Goal: Contribute content: Add original content to the website for others to see

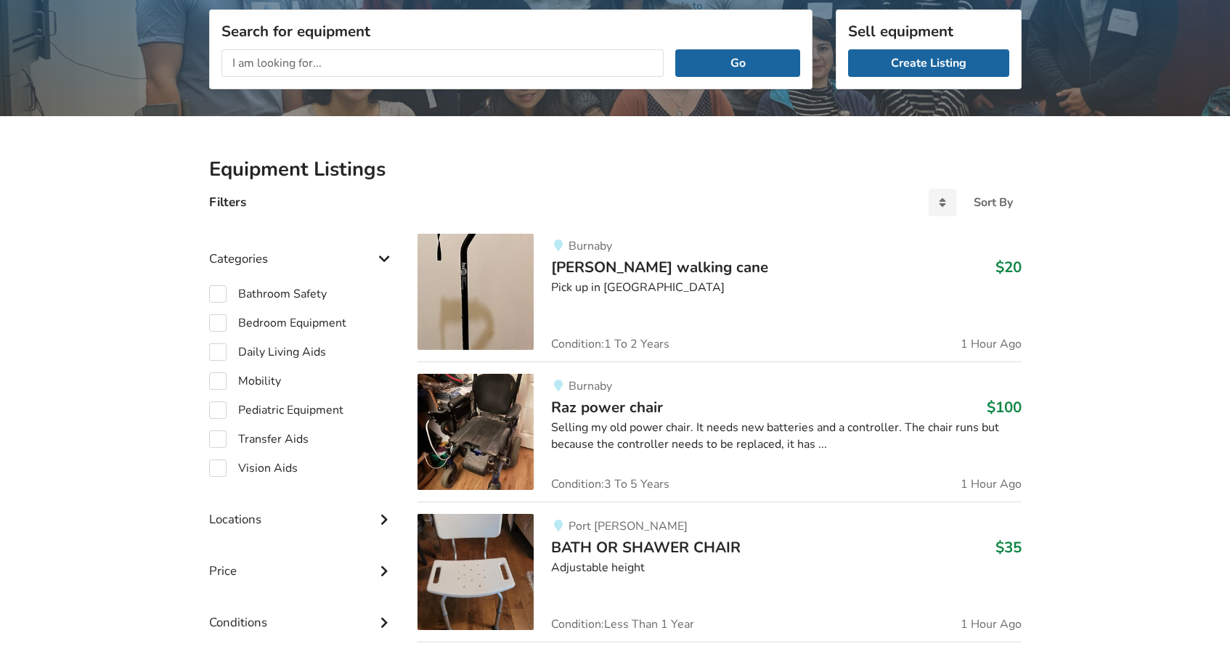
scroll to position [188, 0]
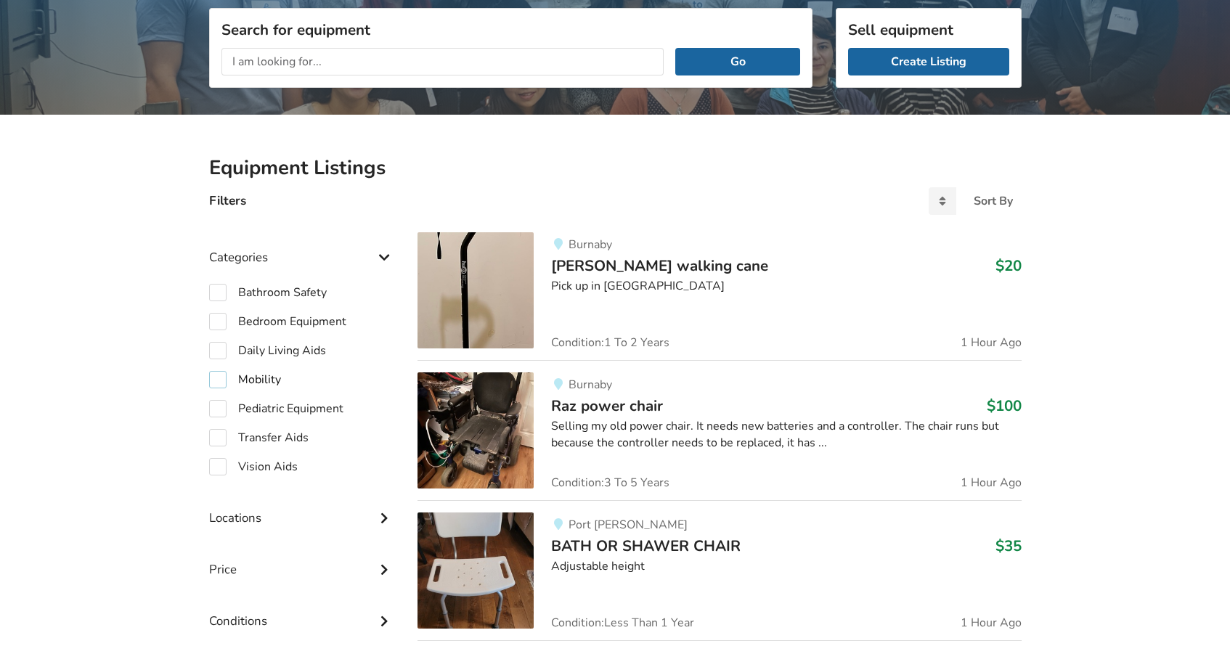
click at [216, 376] on label "Mobility" at bounding box center [245, 379] width 72 height 17
checkbox input "true"
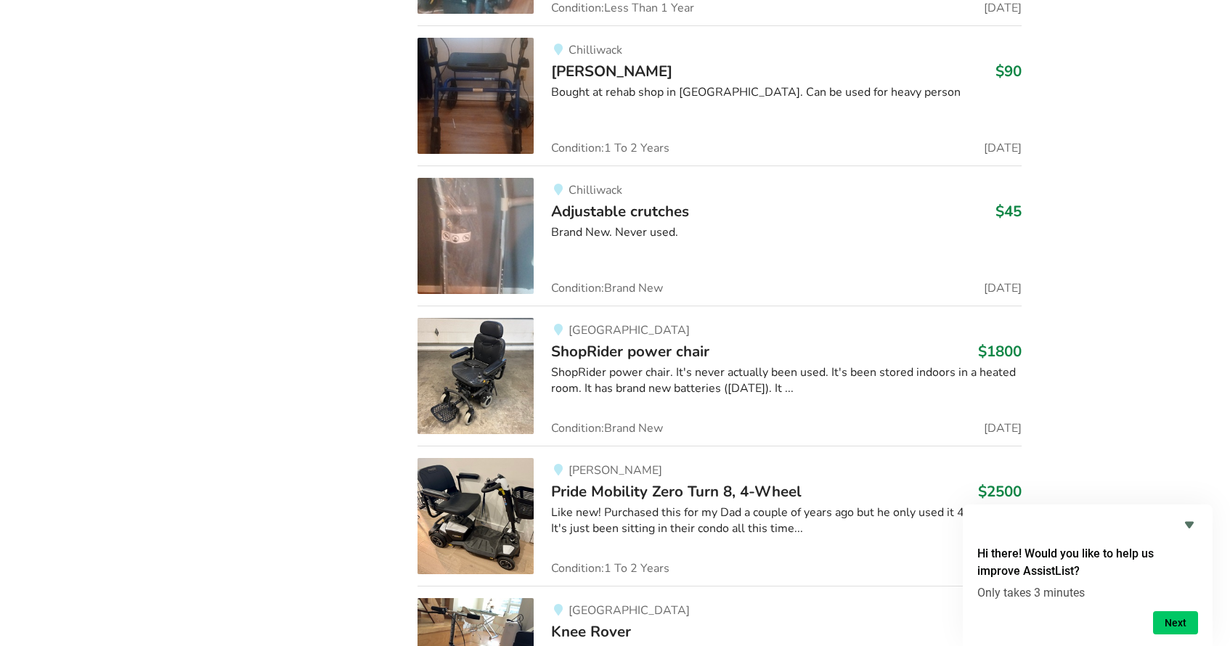
scroll to position [7693, 0]
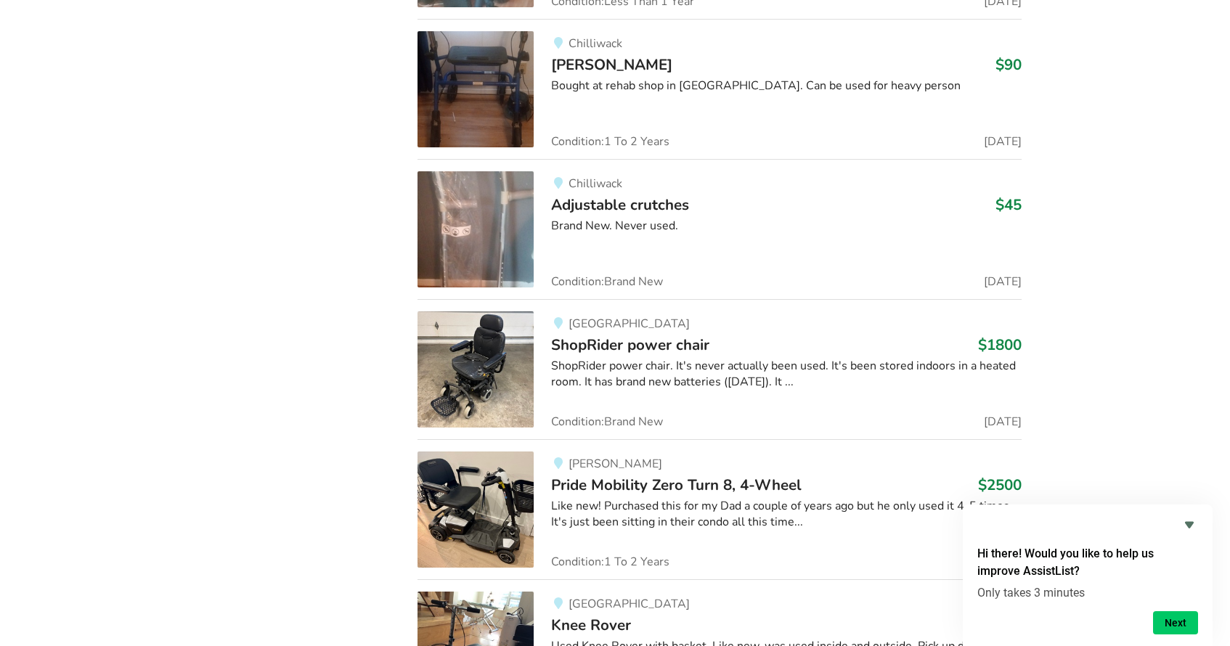
click at [723, 317] on div "[GEOGRAPHIC_DATA]" at bounding box center [786, 323] width 470 height 12
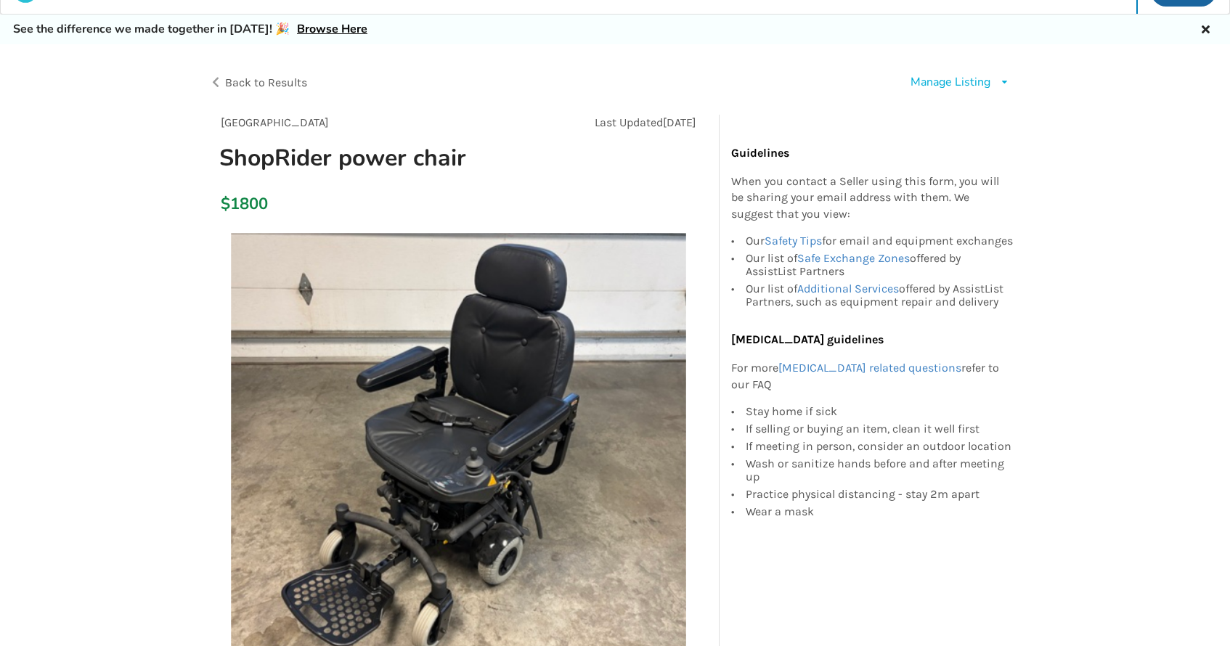
scroll to position [30, 0]
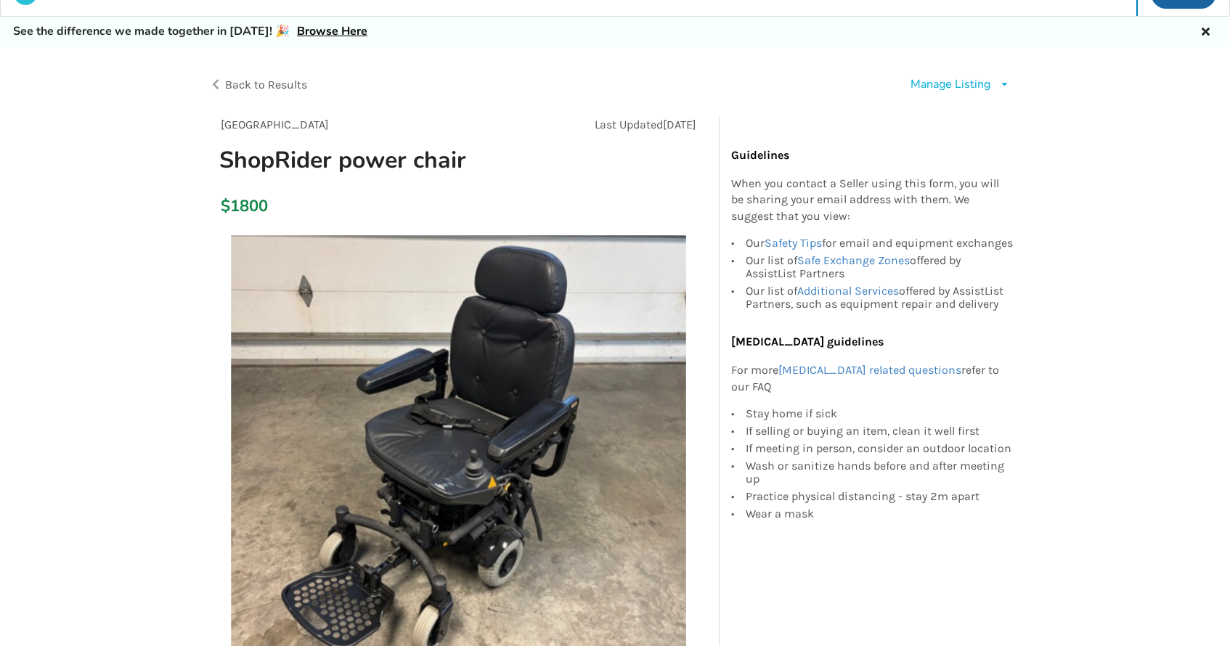
click at [966, 84] on div "Manage Listing" at bounding box center [951, 84] width 80 height 17
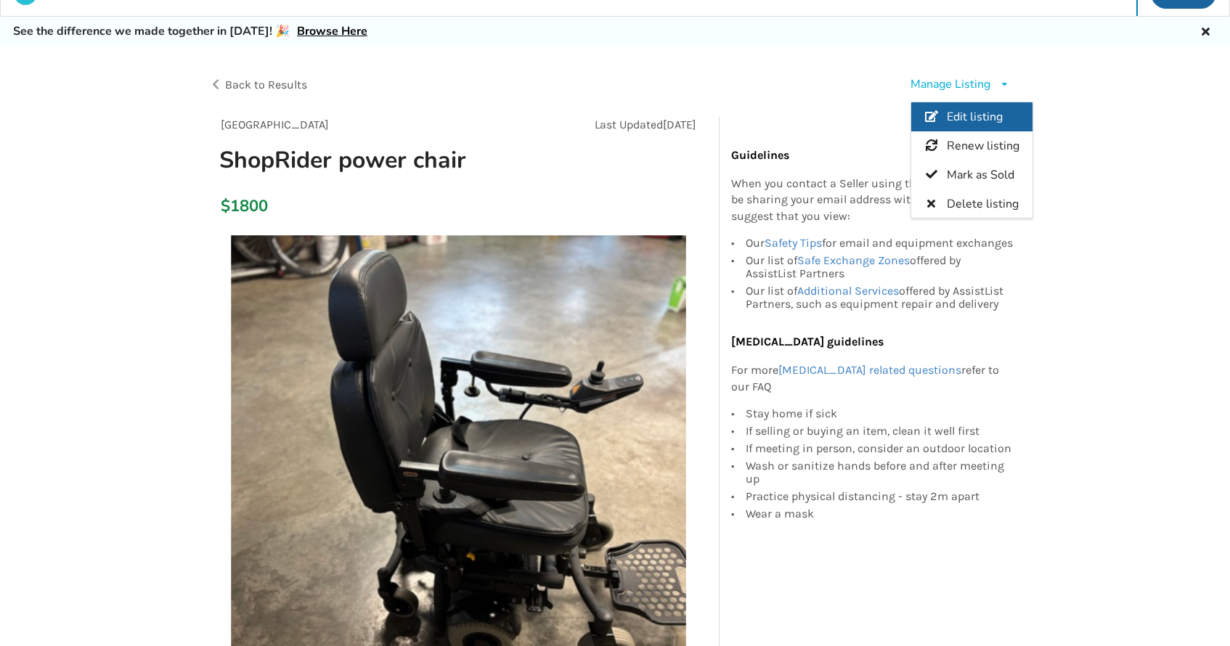
click at [973, 118] on span "Edit listing" at bounding box center [974, 117] width 56 height 16
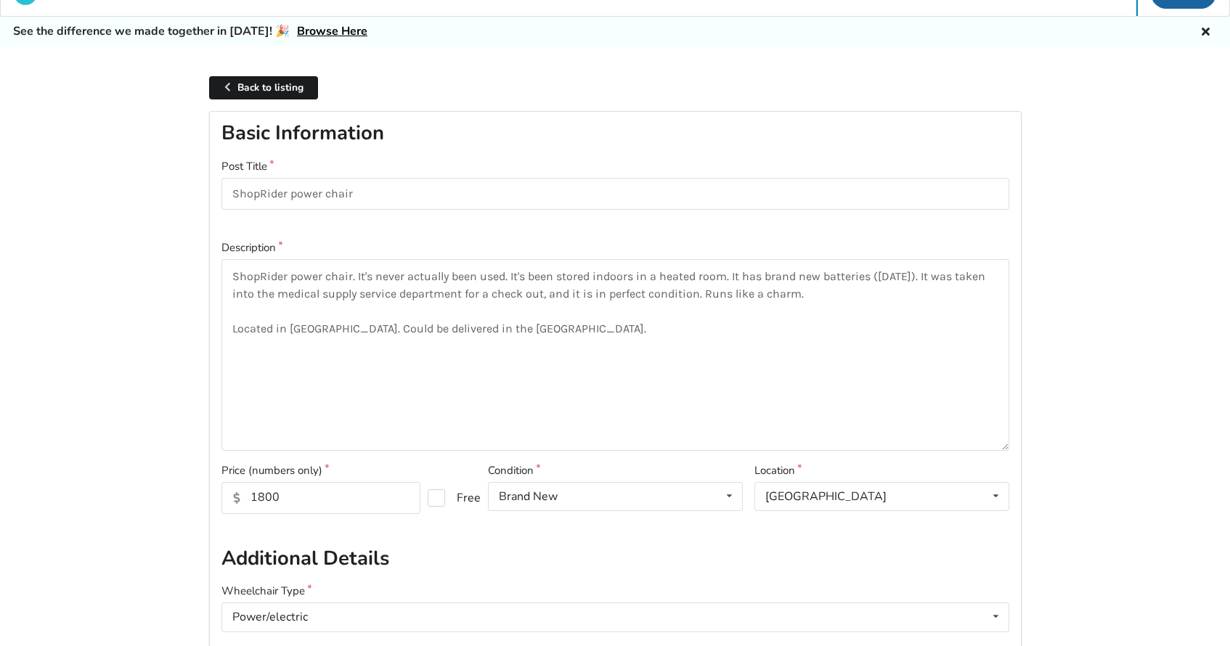
scroll to position [46, 0]
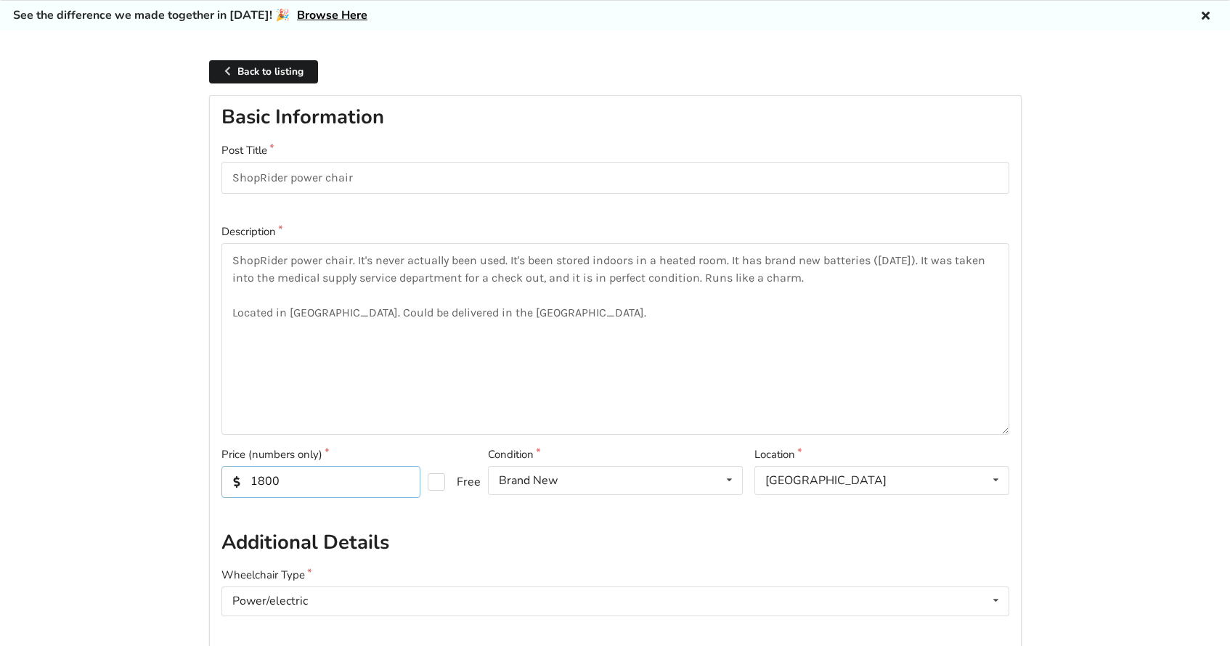
click at [267, 478] on input "1800" at bounding box center [321, 482] width 199 height 32
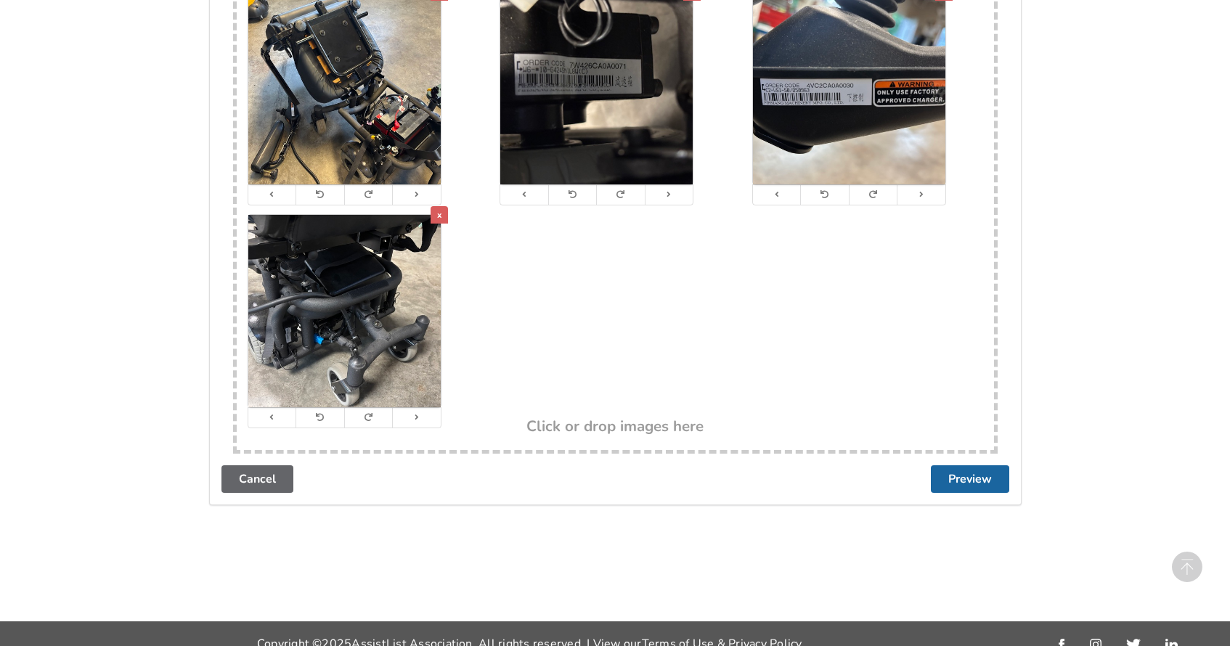
scroll to position [3256, 0]
type input "1500"
click at [971, 466] on button "Preview" at bounding box center [970, 480] width 78 height 28
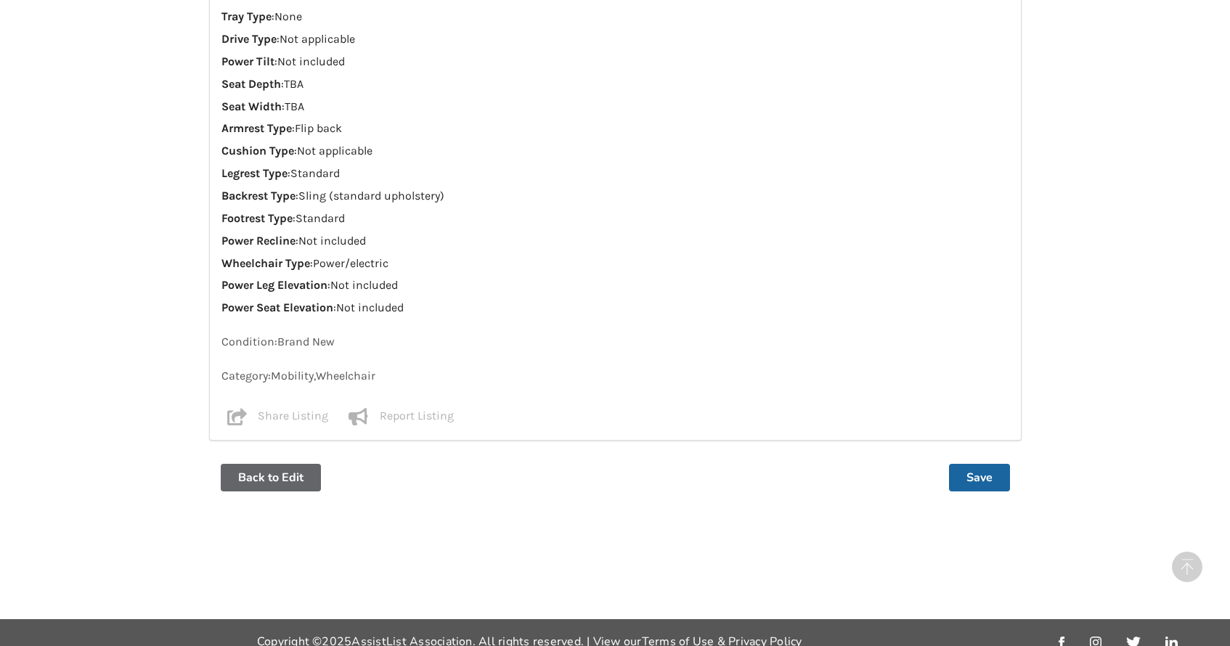
scroll to position [1331, 0]
click at [972, 465] on button "Save" at bounding box center [979, 479] width 61 height 28
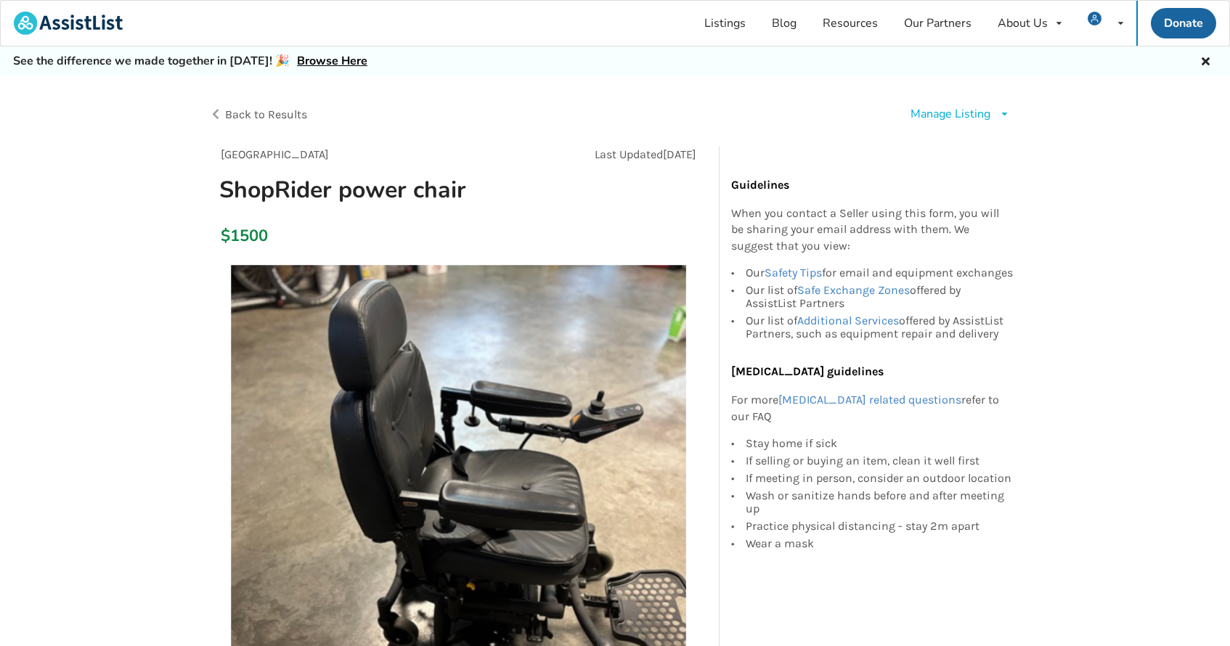
click at [941, 115] on div "Manage Listing" at bounding box center [951, 114] width 80 height 17
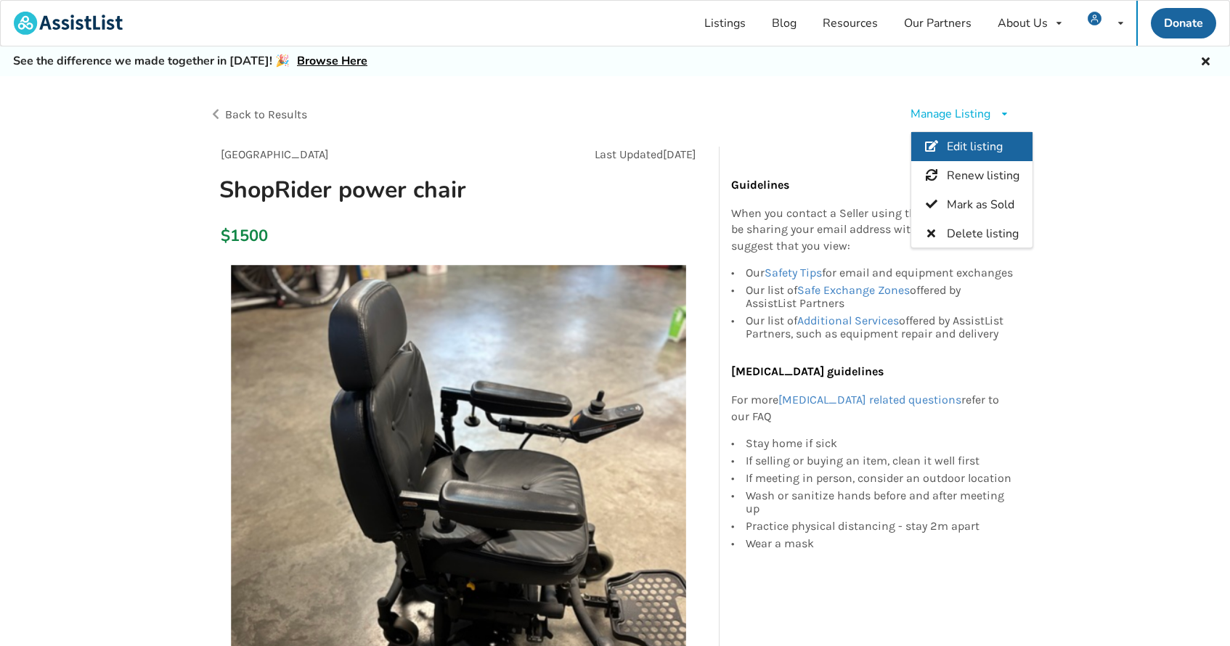
click at [962, 142] on span "Edit listing" at bounding box center [974, 147] width 56 height 16
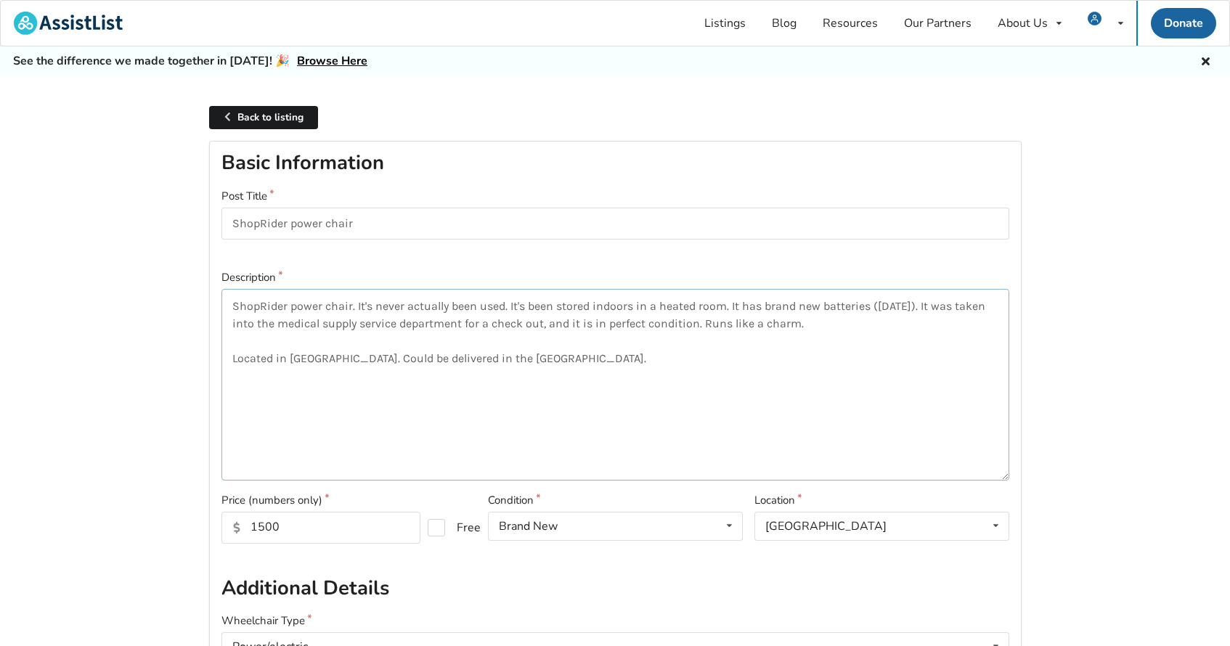
click at [867, 325] on textarea "ShopRider power chair. It's never actually been used. It's been stored indoors …" at bounding box center [616, 385] width 788 height 192
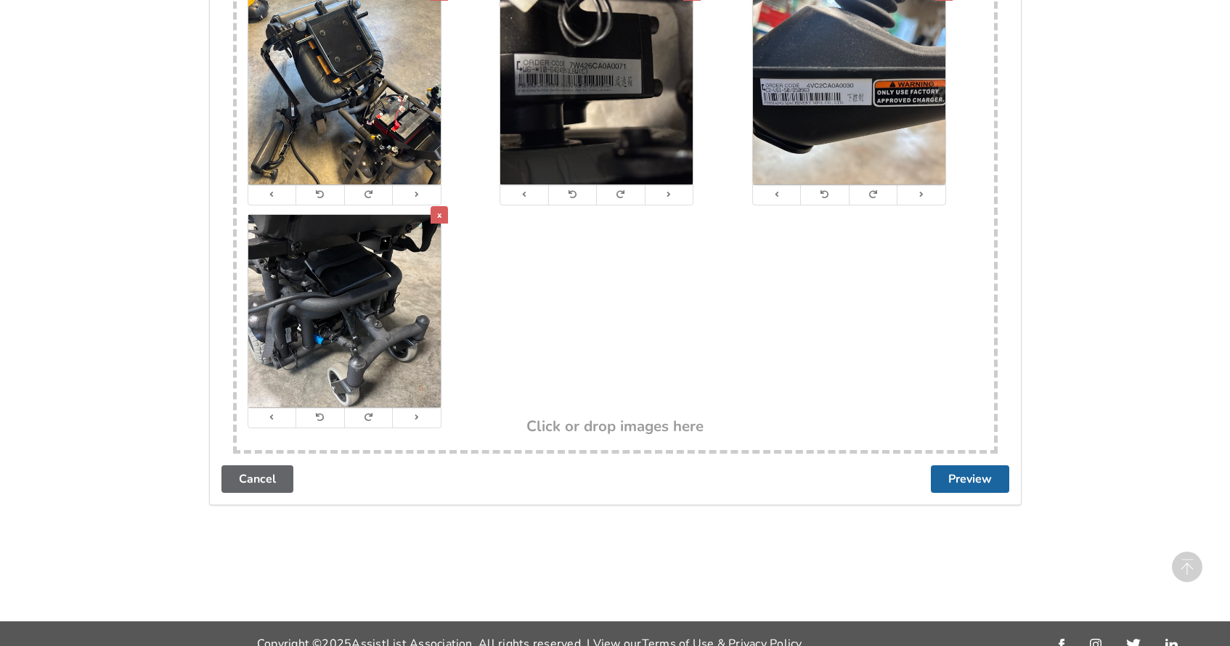
scroll to position [3256, 0]
type textarea "ShopRider power chair. It's never actually been used. It's been stored indoors …"
click at [984, 466] on button "Preview" at bounding box center [970, 480] width 78 height 28
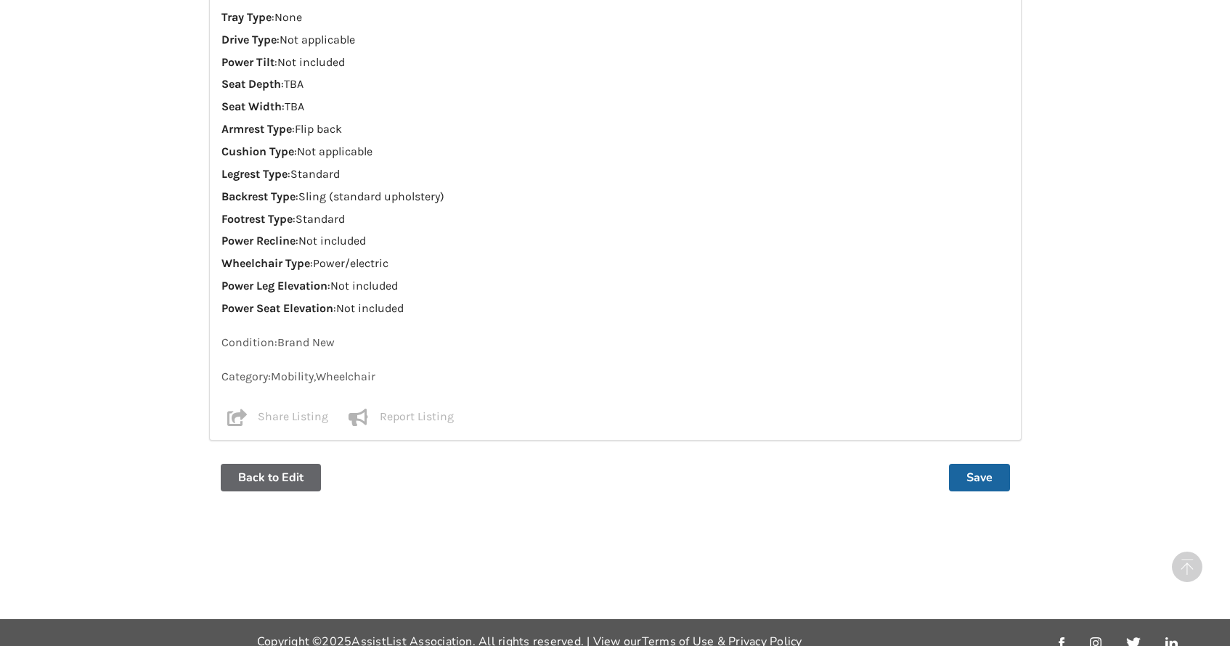
scroll to position [1363, 0]
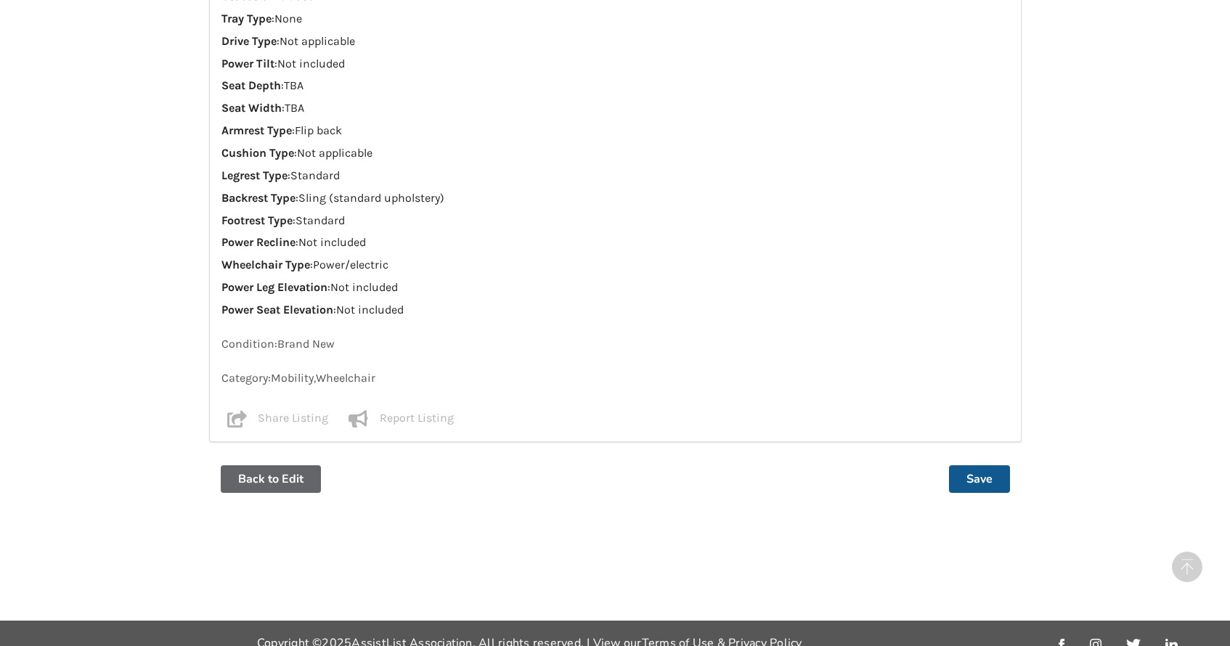
click at [983, 466] on button "Save" at bounding box center [979, 480] width 61 height 28
